Goal: Learn about a topic: Learn about a topic

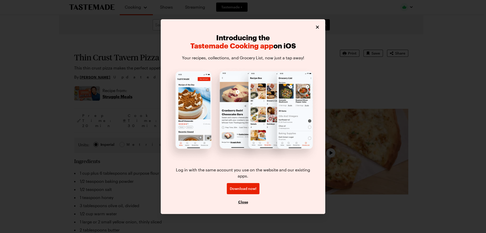
type textarea "x"
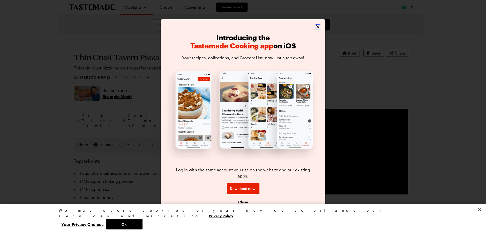
click at [316, 28] on icon "Close" at bounding box center [317, 26] width 5 height 5
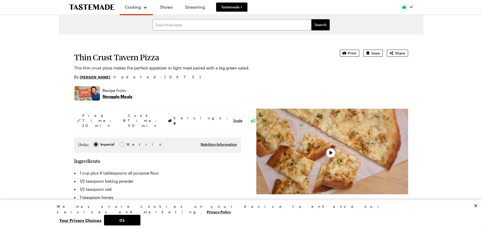
type textarea "x"
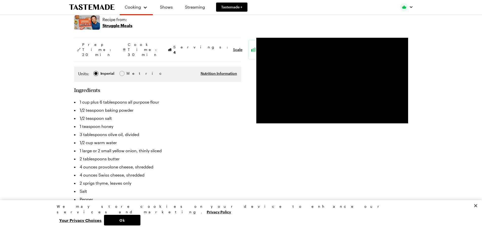
scroll to position [76, 0]
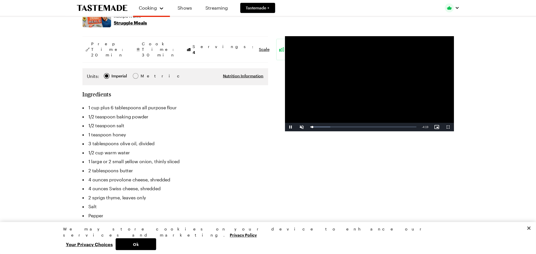
scroll to position [51, 0]
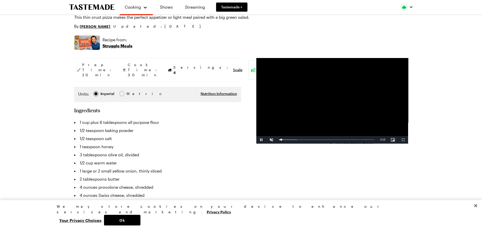
type textarea "x"
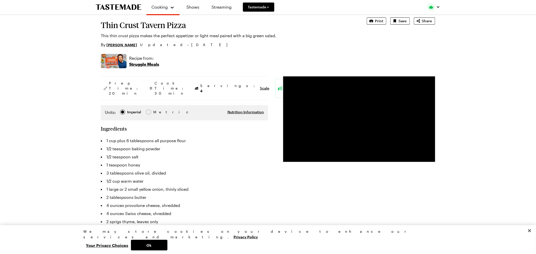
scroll to position [22, 0]
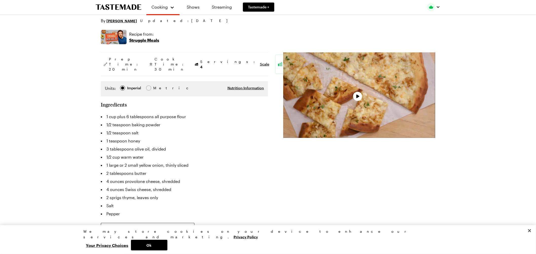
type textarea "x"
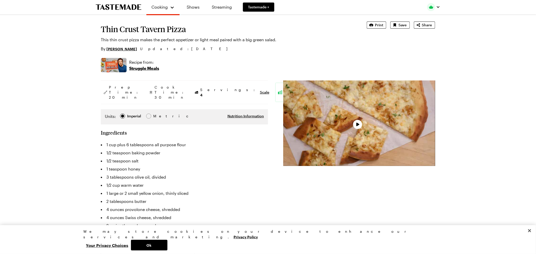
scroll to position [28, 0]
type textarea "x"
